Goal: Information Seeking & Learning: Learn about a topic

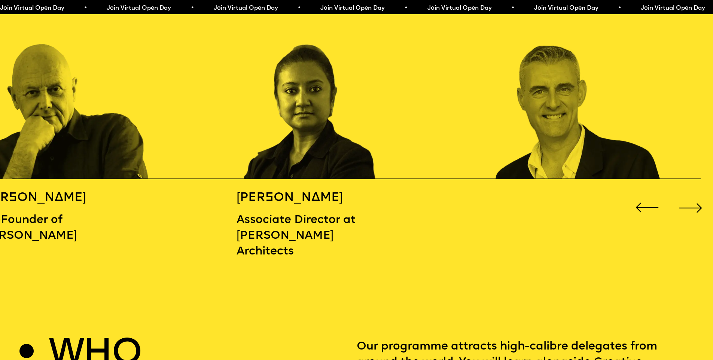
scroll to position [1138, 0]
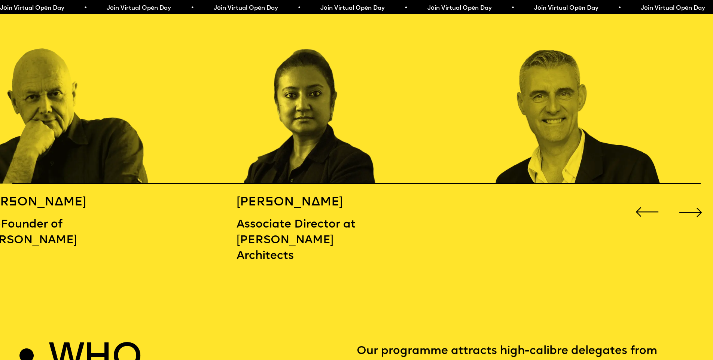
click at [695, 210] on div "Next slide" at bounding box center [690, 212] width 28 height 28
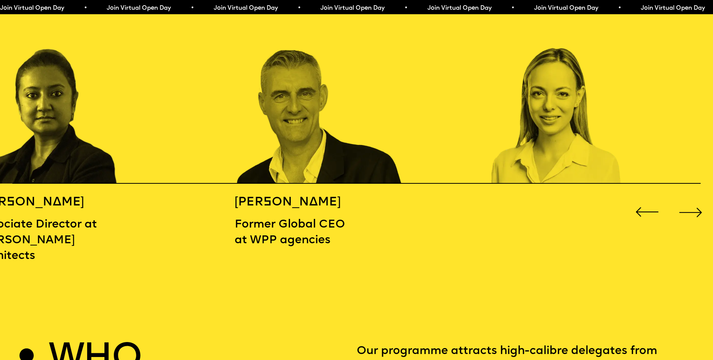
click at [695, 210] on div "Next slide" at bounding box center [690, 212] width 28 height 28
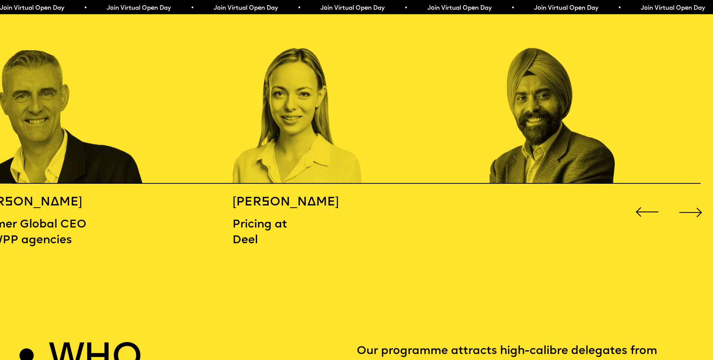
click at [695, 210] on div "Next slide" at bounding box center [690, 212] width 28 height 28
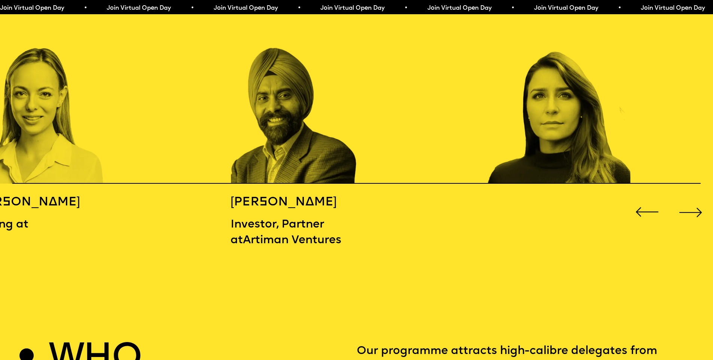
click at [695, 210] on div "Next slide" at bounding box center [690, 212] width 28 height 28
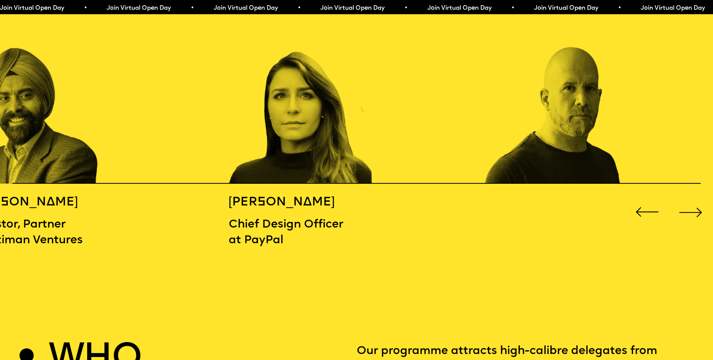
click at [695, 210] on div "Next slide" at bounding box center [690, 212] width 28 height 28
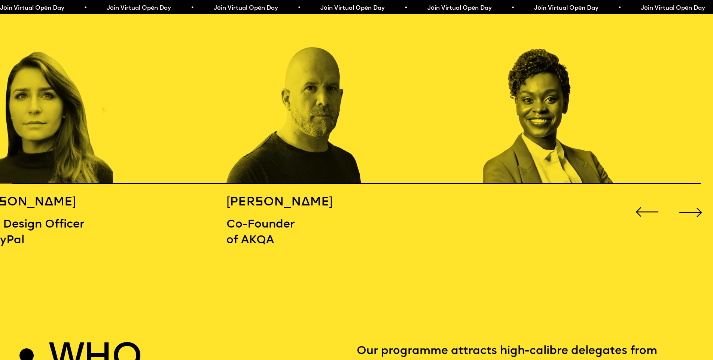
click at [695, 210] on div "Next slide" at bounding box center [690, 212] width 28 height 28
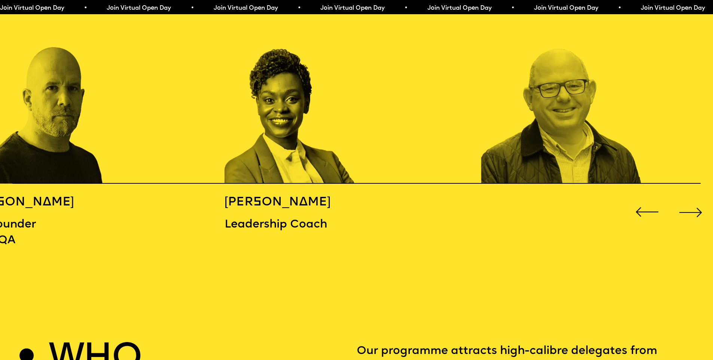
click at [695, 210] on div "Next slide" at bounding box center [690, 212] width 28 height 28
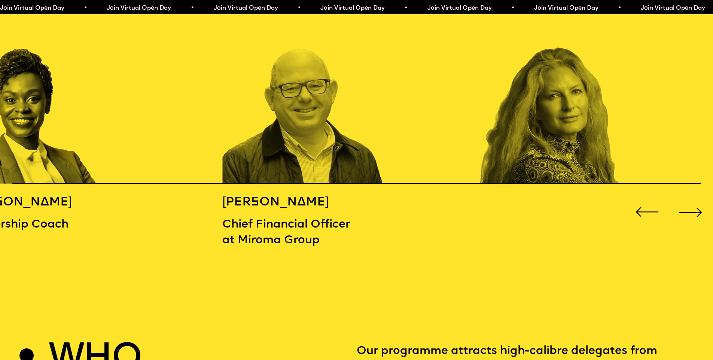
click at [695, 210] on div "Next slide" at bounding box center [690, 212] width 28 height 28
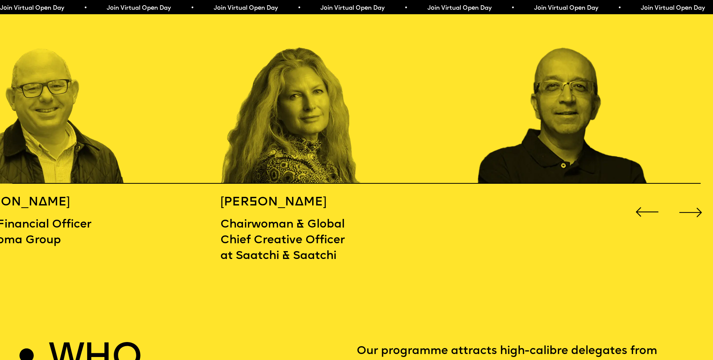
click at [695, 210] on div "Next slide" at bounding box center [690, 212] width 28 height 28
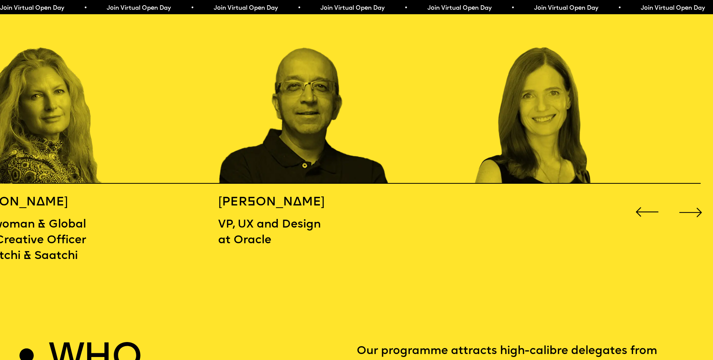
click at [695, 210] on div "Next slide" at bounding box center [690, 212] width 28 height 28
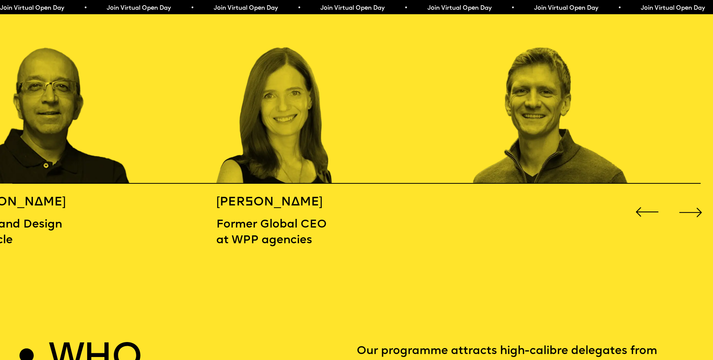
click at [695, 210] on div "Next slide" at bounding box center [690, 212] width 28 height 28
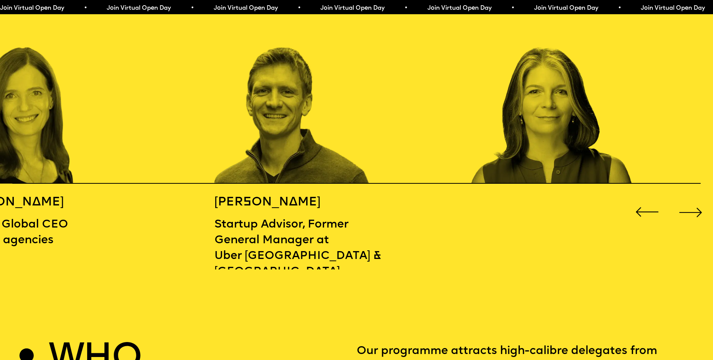
click at [695, 210] on div "Next slide" at bounding box center [690, 212] width 28 height 28
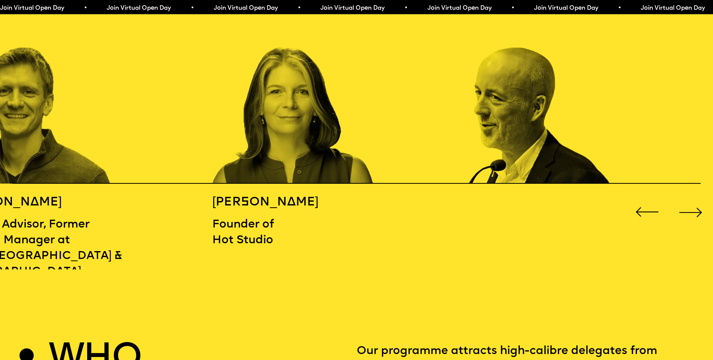
click at [695, 210] on div "Next slide" at bounding box center [690, 212] width 28 height 28
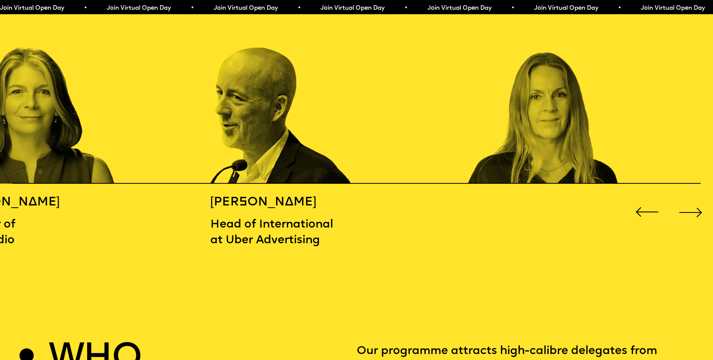
click at [695, 210] on div "Next slide" at bounding box center [690, 212] width 28 height 28
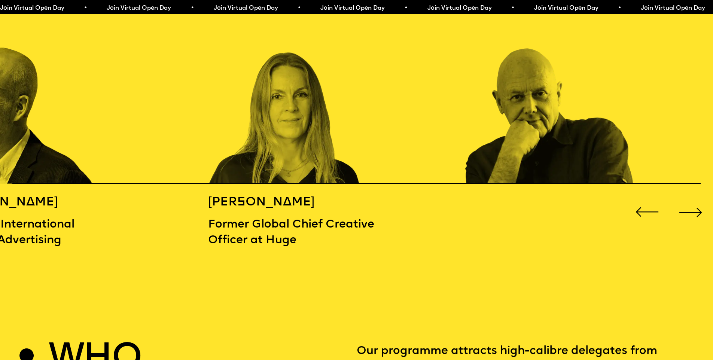
click at [695, 210] on div "Next slide" at bounding box center [690, 212] width 28 height 28
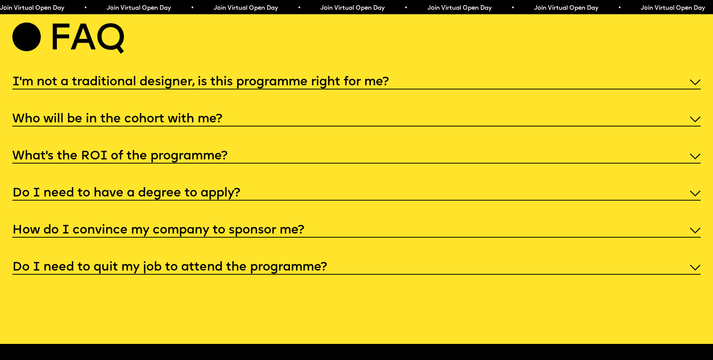
scroll to position [3706, 0]
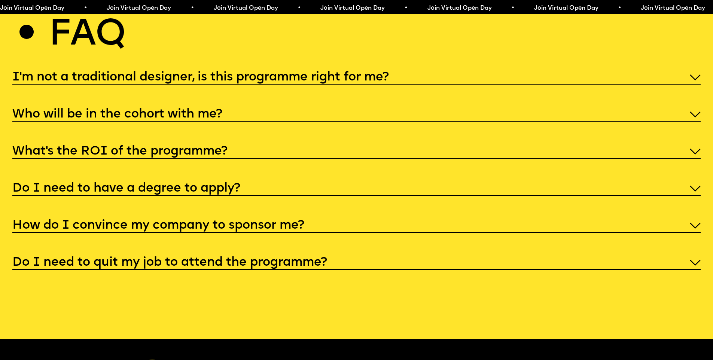
click at [443, 85] on div "I'm not a traditional designer, is this programme right for me?" at bounding box center [356, 77] width 688 height 16
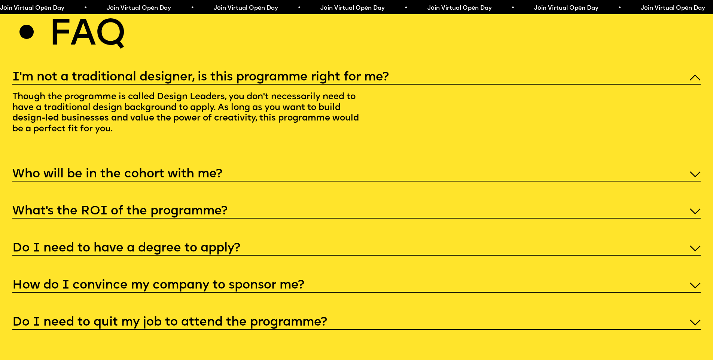
click at [443, 85] on div "I'm not a traditional designer, is this programme right for me?" at bounding box center [356, 77] width 688 height 16
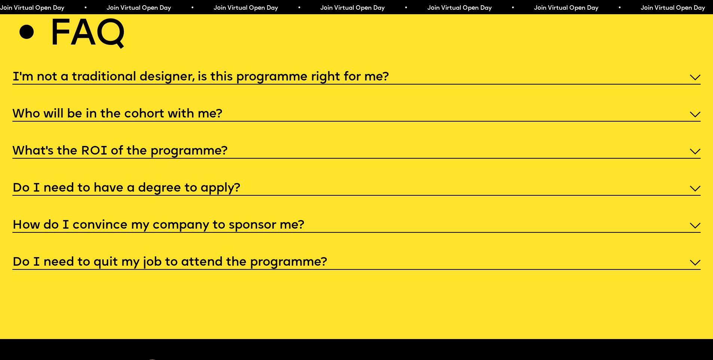
click at [419, 122] on div "Who will be in the cohort with me?" at bounding box center [356, 114] width 688 height 16
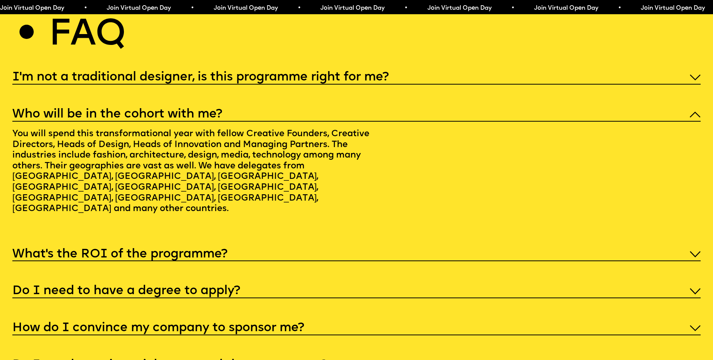
click at [419, 122] on div "Who will be in the cohort with me?" at bounding box center [356, 114] width 688 height 16
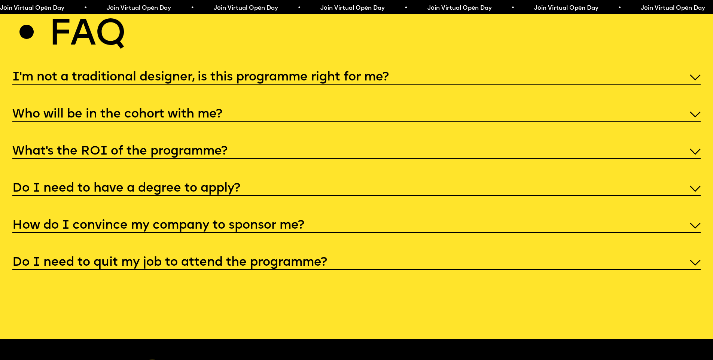
click at [409, 172] on div "I'm not a traditional designer, is this programme right for me? Though the prog…" at bounding box center [356, 169] width 688 height 201
click at [409, 159] on div "What’s the ROI of the programme?" at bounding box center [356, 151] width 688 height 16
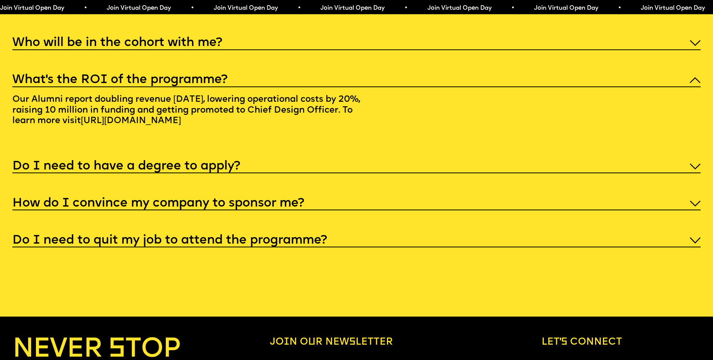
scroll to position [3782, 0]
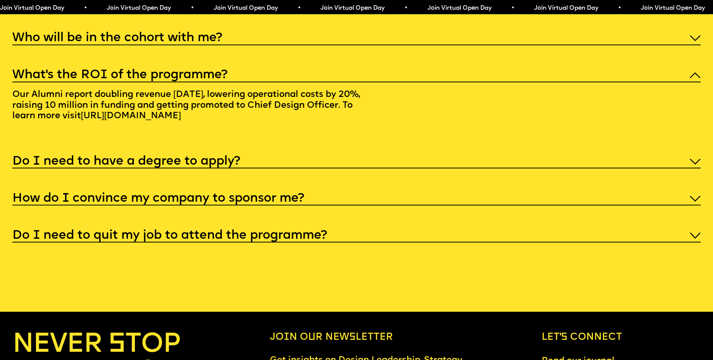
click at [300, 82] on div "What’s the ROI of the programme?" at bounding box center [356, 75] width 688 height 16
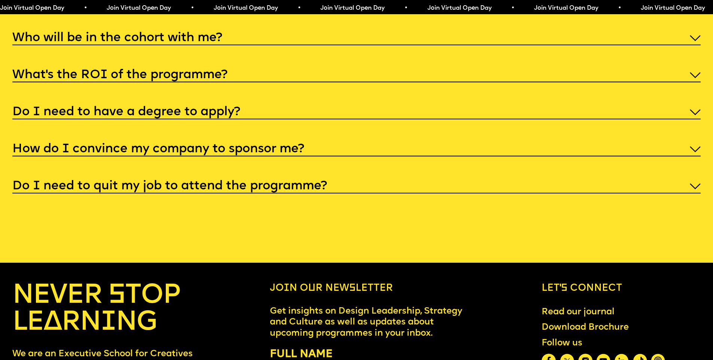
click at [296, 119] on div "Do I need to have a degree to apply?" at bounding box center [356, 112] width 688 height 16
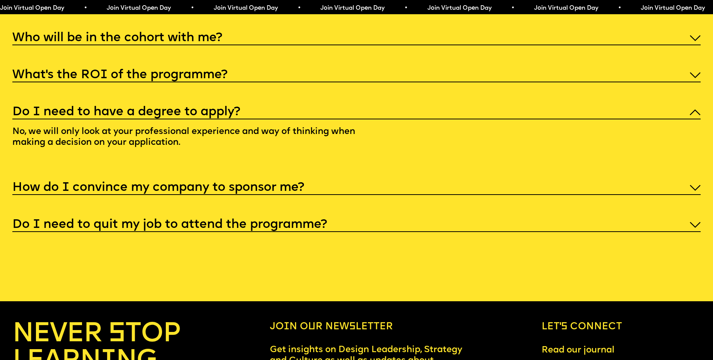
click at [296, 119] on div "Do I need to have a degree to apply?" at bounding box center [356, 112] width 688 height 16
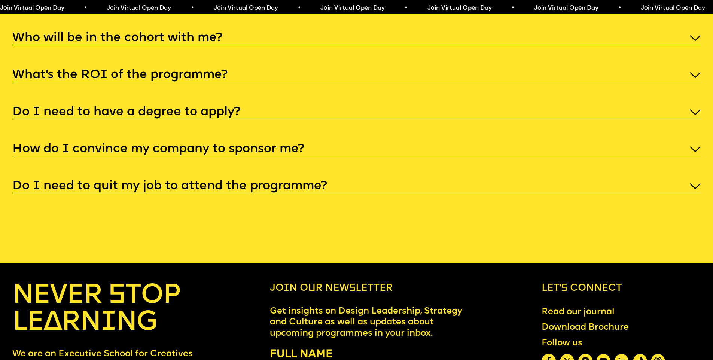
click at [339, 156] on div "How do I convince my company to sponsor me?" at bounding box center [356, 149] width 688 height 16
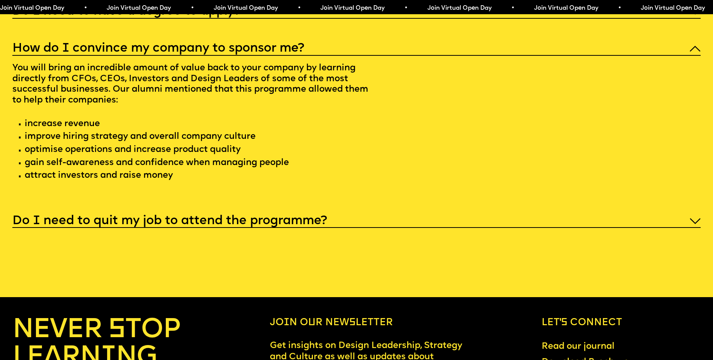
scroll to position [3892, 0]
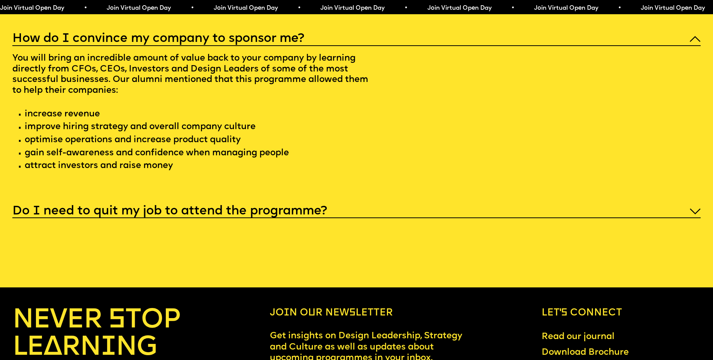
click at [344, 46] on div "How do I convince my company to sponsor me?" at bounding box center [356, 38] width 688 height 16
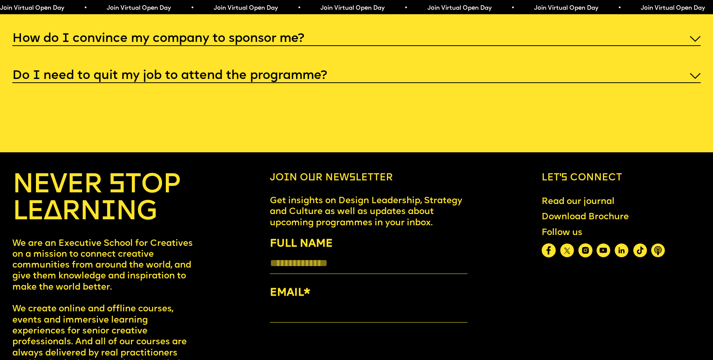
click at [365, 83] on div "Do I need to quit my job to attend the programme?" at bounding box center [356, 75] width 688 height 16
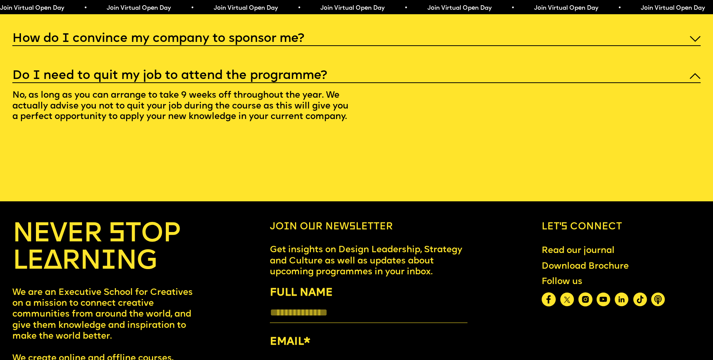
click at [365, 83] on div "Do I need to quit my job to attend the programme?" at bounding box center [356, 75] width 688 height 16
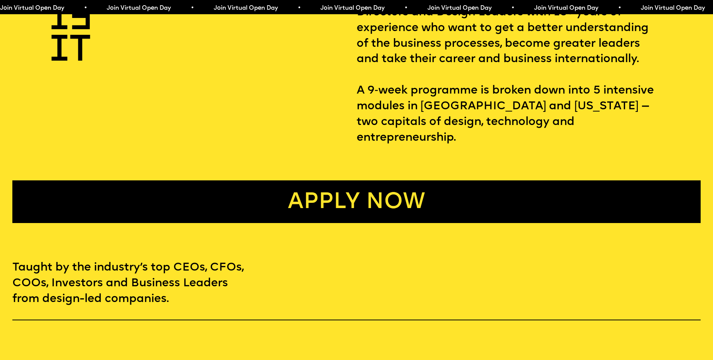
scroll to position [0, 0]
